Goal: Task Accomplishment & Management: Manage account settings

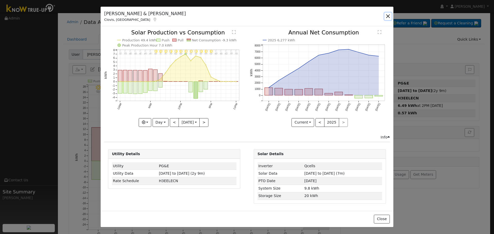
click at [387, 14] on button "button" at bounding box center [387, 16] width 7 height 7
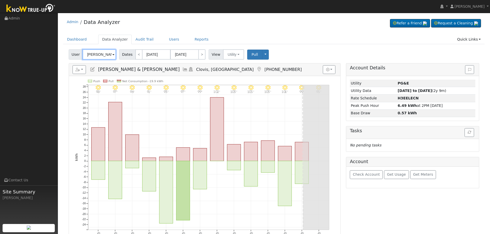
click at [88, 52] on input "[PERSON_NAME] & [PERSON_NAME]" at bounding box center [99, 54] width 33 height 10
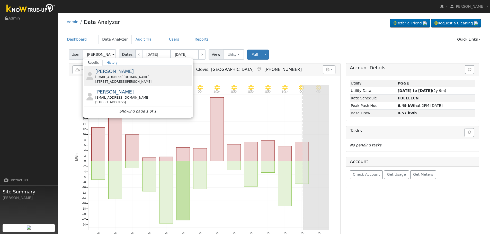
click at [149, 81] on div "[STREET_ADDRESS][PERSON_NAME]" at bounding box center [142, 81] width 95 height 5
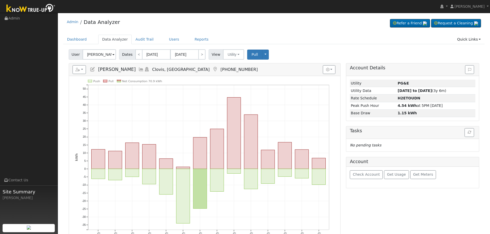
click at [138, 70] on icon at bounding box center [141, 69] width 6 height 5
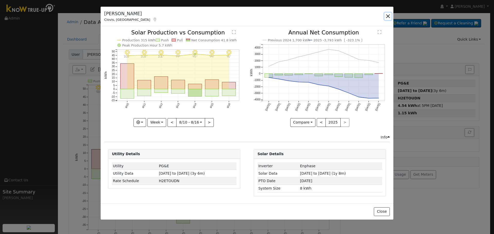
click at [385, 18] on button "button" at bounding box center [387, 16] width 7 height 7
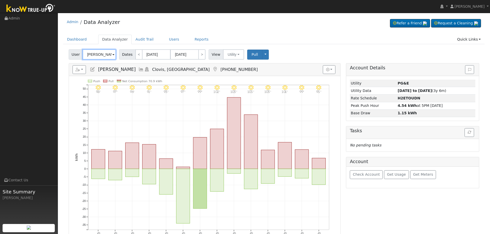
click at [106, 51] on input "[PERSON_NAME]" at bounding box center [99, 54] width 33 height 10
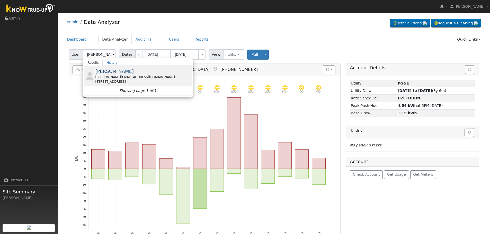
click at [123, 79] on div "[PERSON_NAME][EMAIL_ADDRESS][DOMAIN_NAME]" at bounding box center [142, 77] width 95 height 5
type input "[PERSON_NAME]"
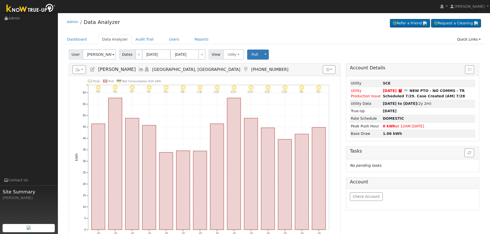
click at [138, 68] on icon at bounding box center [141, 69] width 6 height 5
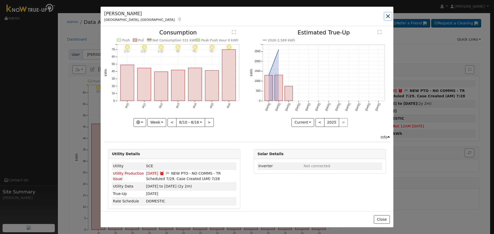
click at [387, 19] on button "button" at bounding box center [387, 16] width 7 height 7
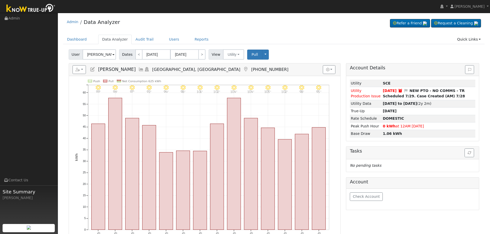
click at [138, 68] on icon at bounding box center [141, 69] width 6 height 5
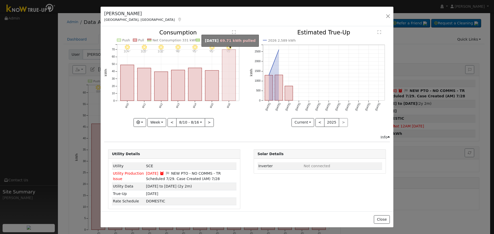
click at [230, 90] on rect "onclick=""" at bounding box center [229, 75] width 14 height 51
type input "[DATE]"
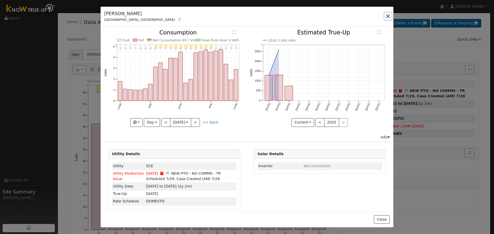
click at [390, 17] on button "button" at bounding box center [387, 16] width 7 height 7
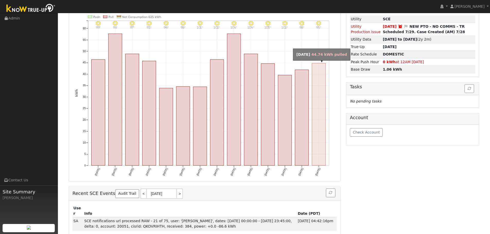
scroll to position [65, 0]
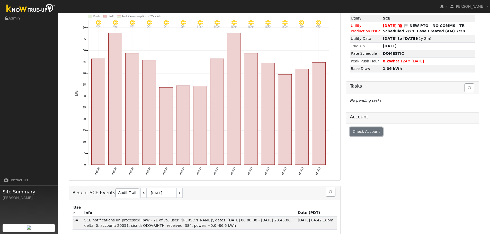
click at [356, 136] on button "Check Account" at bounding box center [366, 132] width 33 height 9
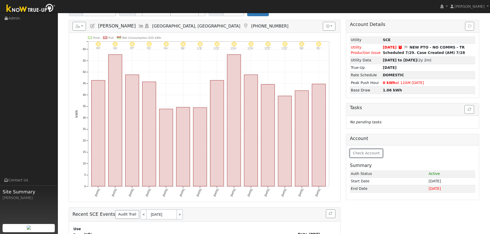
scroll to position [0, 0]
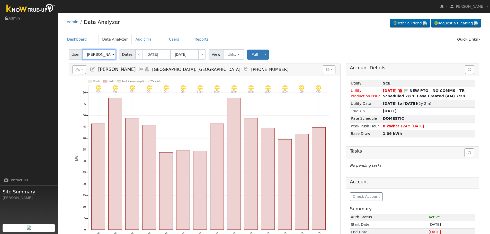
click at [102, 53] on input "[PERSON_NAME]" at bounding box center [99, 54] width 33 height 10
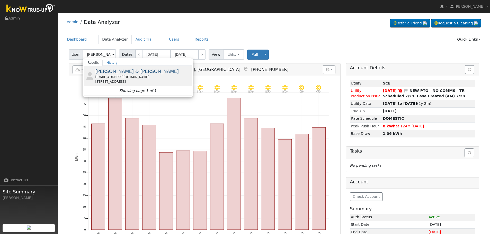
click at [120, 76] on div "[EMAIL_ADDRESS][DOMAIN_NAME]" at bounding box center [142, 77] width 95 height 5
type input "[PERSON_NAME] & [PERSON_NAME]"
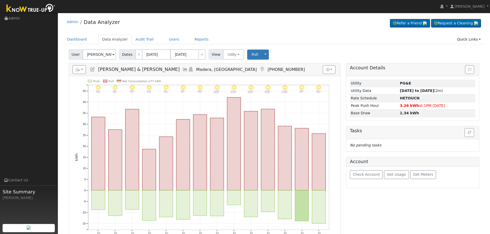
click at [182, 70] on icon at bounding box center [185, 69] width 6 height 5
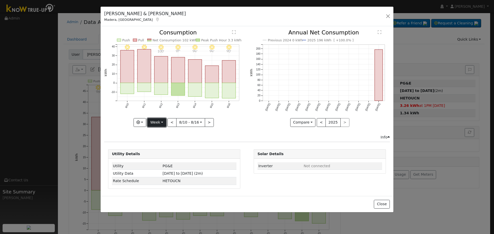
click at [166, 123] on button "Week" at bounding box center [156, 122] width 19 height 9
click at [170, 146] on link "Month" at bounding box center [166, 147] width 36 height 7
type input "[DATE]"
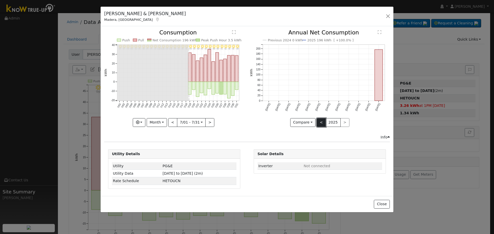
click at [323, 119] on button "<" at bounding box center [321, 122] width 9 height 9
click at [345, 119] on button ">" at bounding box center [344, 122] width 9 height 9
click at [390, 17] on button "button" at bounding box center [387, 16] width 7 height 7
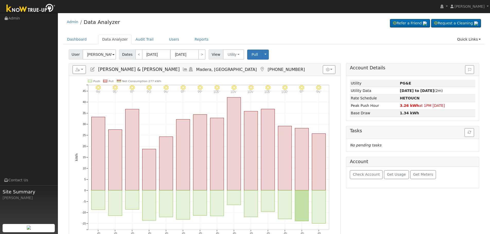
click at [94, 70] on icon at bounding box center [93, 69] width 6 height 5
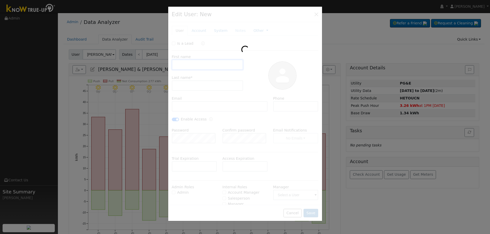
type input "[PERSON_NAME] & [PERSON_NAME]"
type input "[PERSON_NAME]"
type input "[EMAIL_ADDRESS][DOMAIN_NAME]"
type input "[PHONE_NUMBER]"
checkbox input "true"
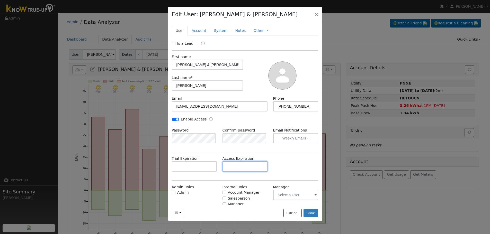
click at [228, 166] on input "text" at bounding box center [245, 167] width 45 height 10
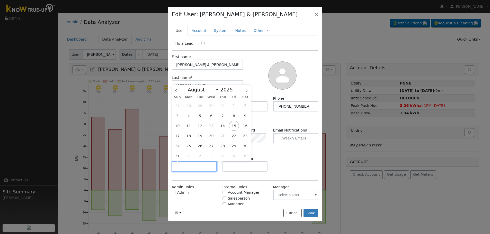
click at [204, 167] on input "text" at bounding box center [194, 167] width 45 height 10
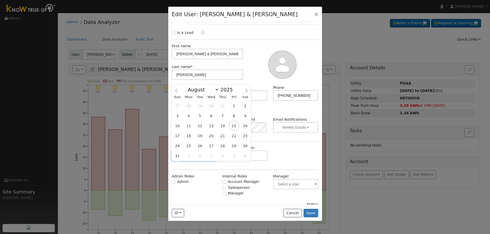
scroll to position [17, 0]
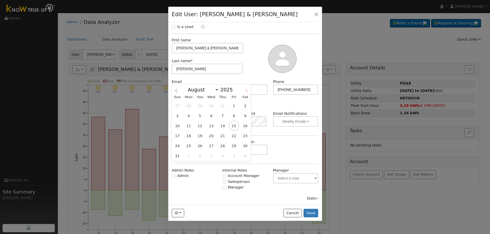
click at [248, 88] on span at bounding box center [246, 89] width 9 height 9
select select "8"
click at [201, 148] on span "30" at bounding box center [200, 146] width 10 height 10
type input "[DATE]"
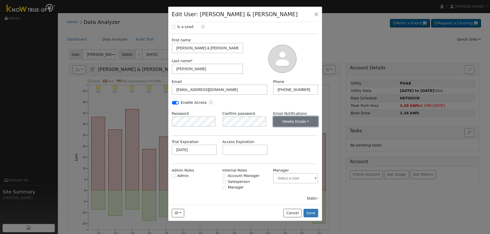
click at [298, 122] on button "Weekly Emails" at bounding box center [295, 122] width 45 height 10
click at [291, 148] on link "Monthly Emails" at bounding box center [289, 147] width 36 height 7
click at [308, 211] on button "Save" at bounding box center [311, 213] width 15 height 9
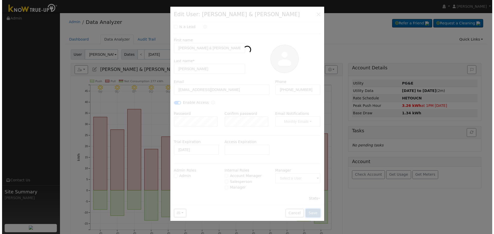
scroll to position [0, 0]
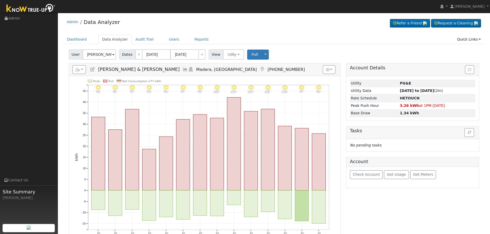
click at [182, 69] on icon at bounding box center [185, 69] width 6 height 5
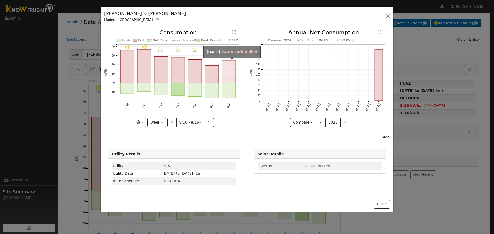
click at [225, 77] on rect "onclick=""" at bounding box center [229, 72] width 14 height 23
type input "[DATE]"
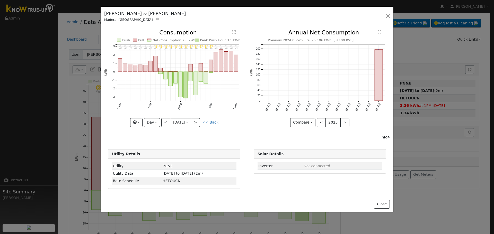
click at [384, 16] on div "[PERSON_NAME] & [PERSON_NAME] [PERSON_NAME], CA Default Default [STREET_ADDRESS…" at bounding box center [247, 17] width 293 height 20
drag, startPoint x: 385, startPoint y: 17, endPoint x: 382, endPoint y: 19, distance: 4.1
click at [385, 17] on button "button" at bounding box center [387, 16] width 7 height 7
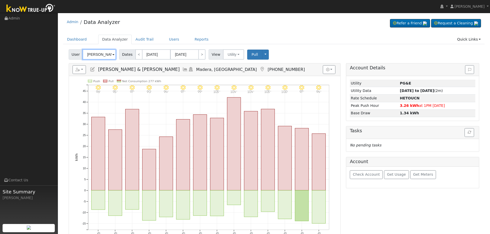
click at [100, 55] on input "[PERSON_NAME] & [PERSON_NAME]" at bounding box center [99, 54] width 33 height 10
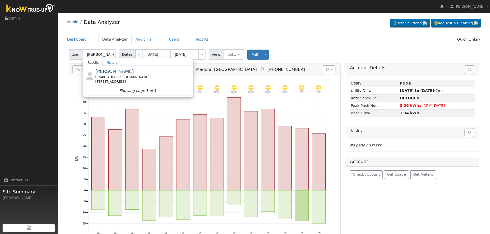
click at [125, 77] on div "[EMAIL_ADDRESS][DOMAIN_NAME]" at bounding box center [142, 77] width 95 height 5
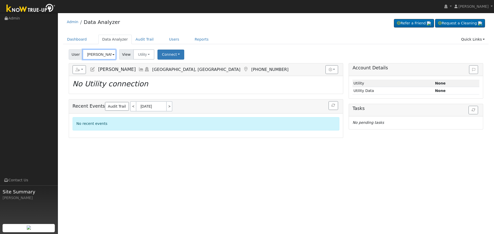
click at [103, 52] on input "[PERSON_NAME]" at bounding box center [99, 54] width 33 height 10
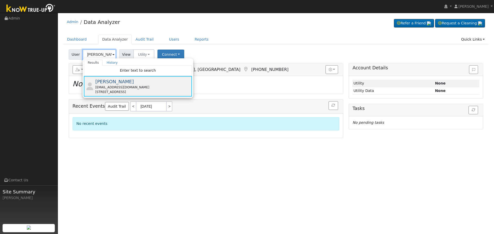
type input "k"
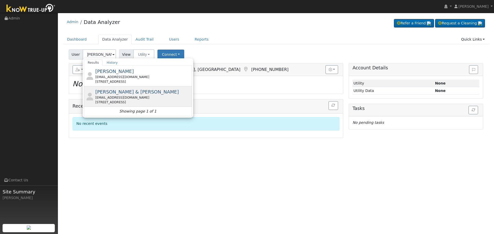
click at [125, 92] on span "[PERSON_NAME] & [PERSON_NAME]" at bounding box center [137, 91] width 84 height 5
type input "[PERSON_NAME] & [PERSON_NAME]"
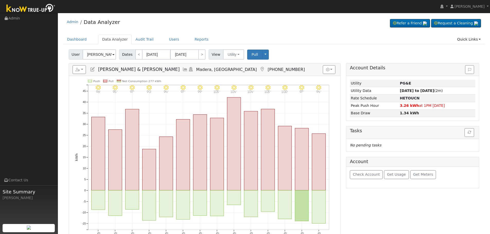
click at [182, 67] on icon at bounding box center [185, 69] width 6 height 5
